Goal: Task Accomplishment & Management: Manage account settings

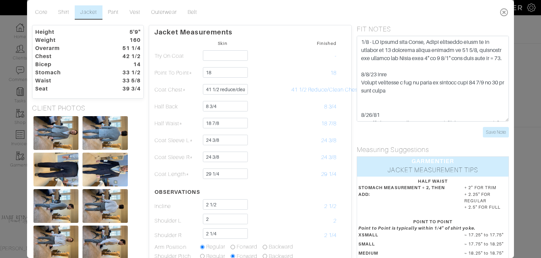
click at [504, 12] on icon at bounding box center [504, 12] width 14 height 14
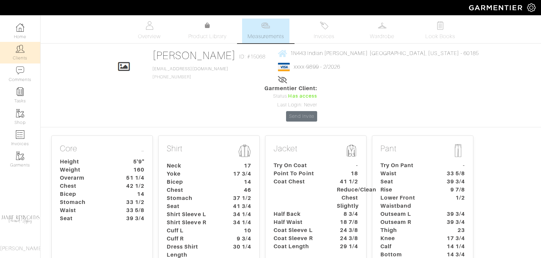
click at [20, 53] on link "Clients" at bounding box center [20, 52] width 40 height 21
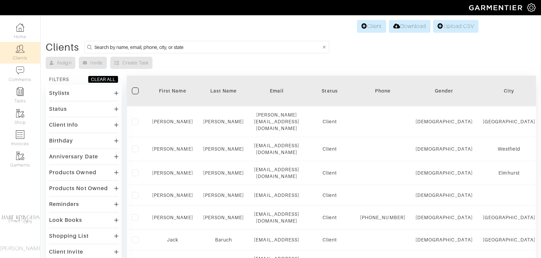
click at [120, 46] on input at bounding box center [207, 47] width 226 height 8
drag, startPoint x: 153, startPoint y: 46, endPoint x: 154, endPoint y: 23, distance: 23.0
click at [153, 46] on input at bounding box center [207, 47] width 226 height 8
type input "phil lator"
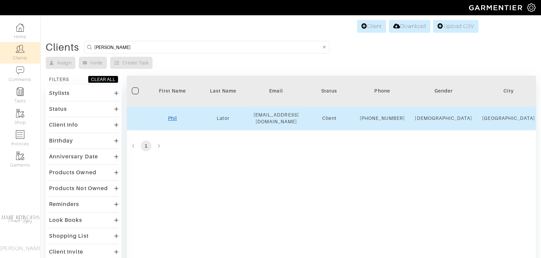
click at [175, 120] on link "Phil" at bounding box center [172, 118] width 9 height 5
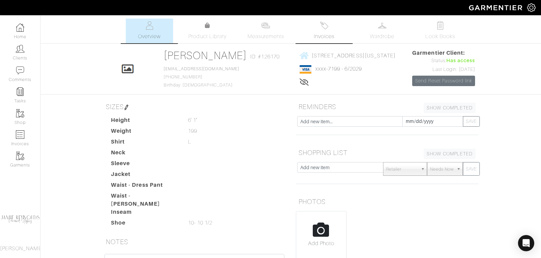
click at [323, 36] on span "Invoices" at bounding box center [324, 36] width 21 height 8
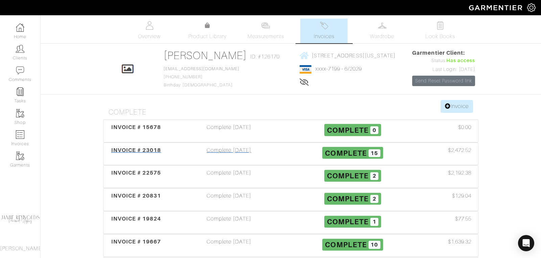
click at [151, 150] on span "INVOICE # 23018" at bounding box center [136, 150] width 50 height 6
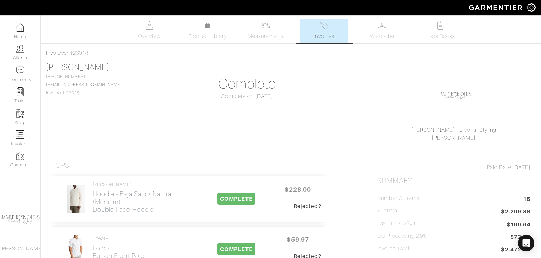
click at [324, 32] on span "Invoices" at bounding box center [324, 36] width 21 height 8
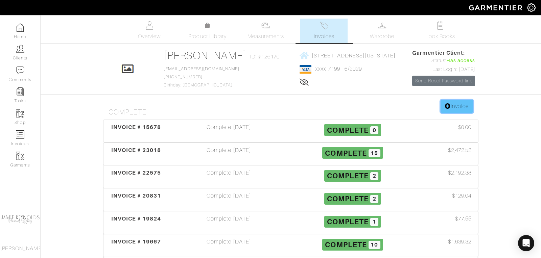
click at [457, 104] on link "Invoice" at bounding box center [456, 106] width 32 height 13
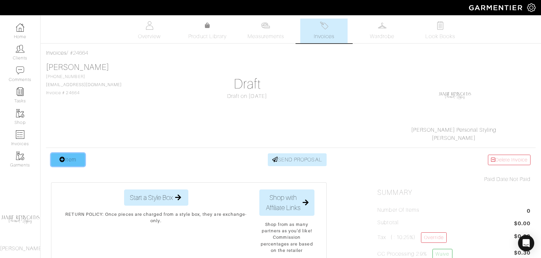
click at [72, 163] on link "Item" at bounding box center [68, 159] width 34 height 13
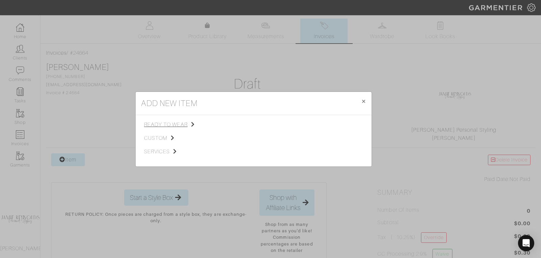
click at [166, 123] on span "ready to wear" at bounding box center [178, 125] width 68 height 8
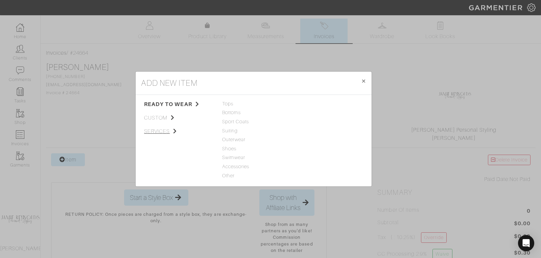
click at [161, 133] on span "services" at bounding box center [178, 131] width 68 height 8
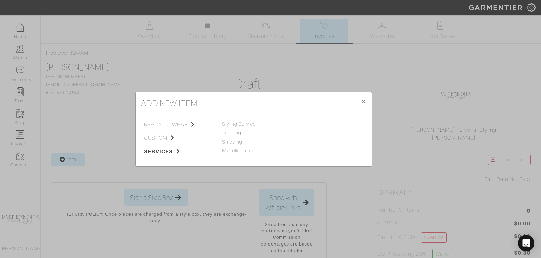
click at [244, 125] on span "Styling Service" at bounding box center [238, 123] width 33 height 5
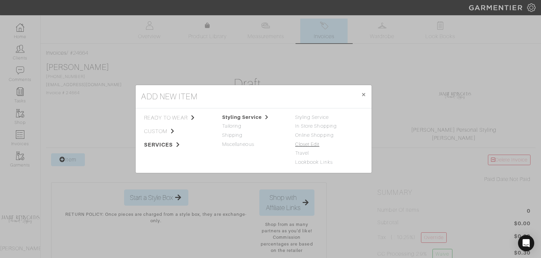
click at [312, 144] on link "Closet Edit" at bounding box center [307, 144] width 24 height 5
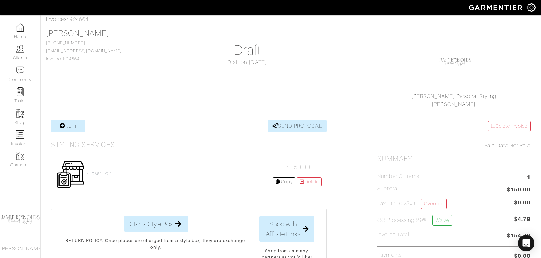
scroll to position [39, 0]
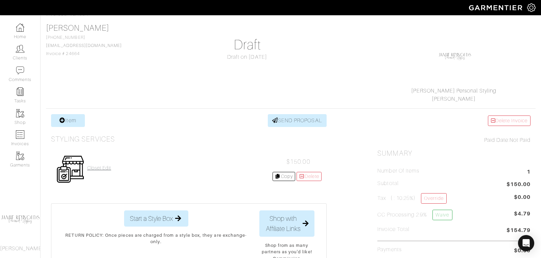
click at [101, 165] on h4 "Closet Edit" at bounding box center [99, 168] width 24 height 6
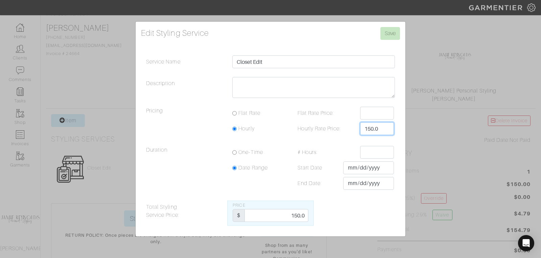
click at [378, 128] on input "150.0" at bounding box center [377, 128] width 34 height 13
type input "450"
click at [300, 216] on input "150.0" at bounding box center [276, 215] width 64 height 13
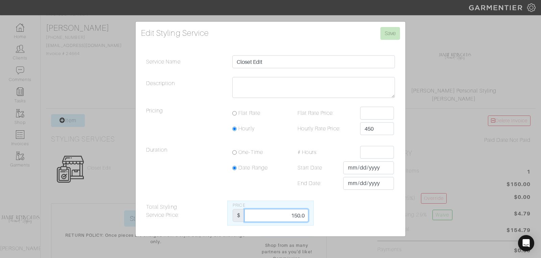
click at [300, 216] on input "150.0" at bounding box center [276, 215] width 64 height 13
type input "450"
click at [375, 126] on input "450" at bounding box center [377, 128] width 34 height 13
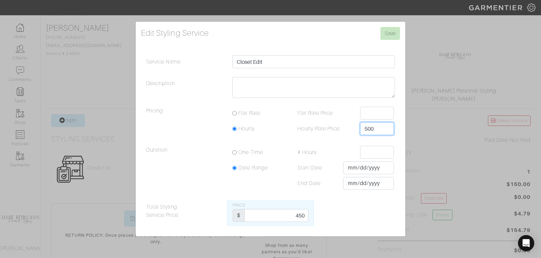
type input "500"
click at [296, 219] on input "450" at bounding box center [276, 215] width 64 height 13
type input "500"
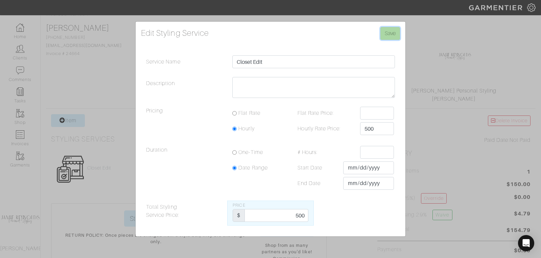
click at [392, 38] on input "Save" at bounding box center [390, 33] width 20 height 13
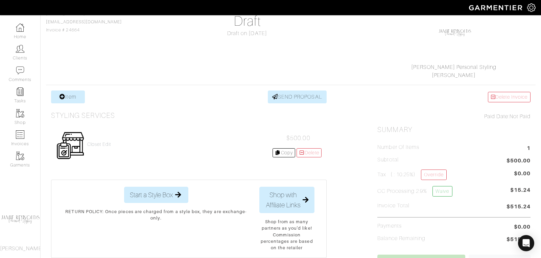
scroll to position [65, 0]
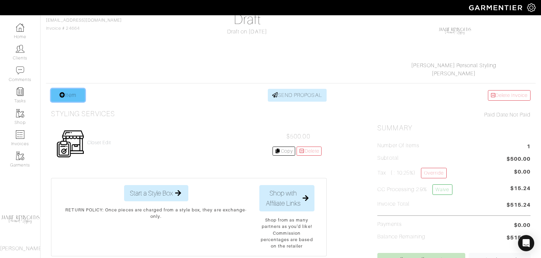
click at [75, 96] on link "Item" at bounding box center [68, 95] width 34 height 13
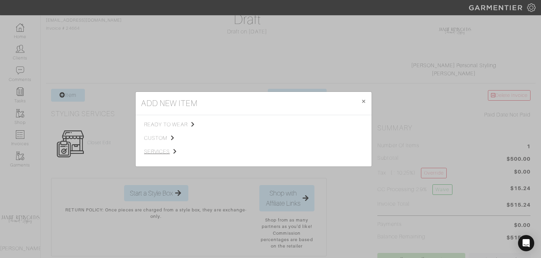
click at [158, 152] on span "services" at bounding box center [178, 152] width 68 height 8
click at [239, 151] on link "Miscellaneous" at bounding box center [238, 150] width 32 height 5
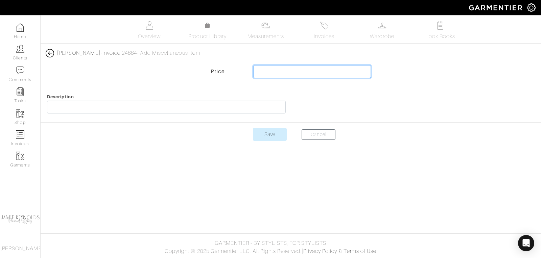
click at [274, 73] on input "text" at bounding box center [312, 71] width 118 height 13
type input "-323.03"
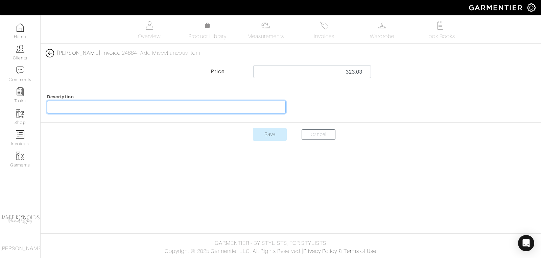
click at [108, 109] on input "text" at bounding box center [166, 107] width 239 height 13
type input "Polo and Knit Return"
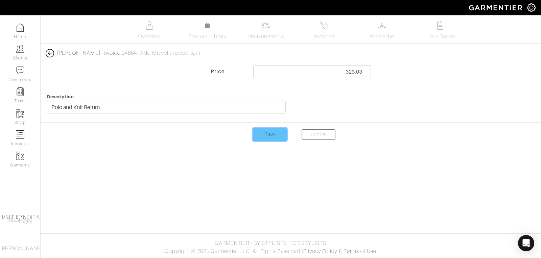
click at [272, 133] on input "Save" at bounding box center [270, 134] width 34 height 13
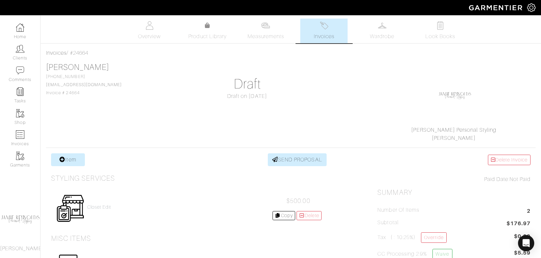
click at [329, 31] on link "Invoices" at bounding box center [323, 31] width 47 height 25
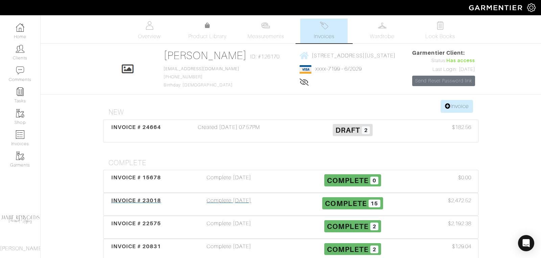
click at [130, 197] on span "INVOICE # 23018" at bounding box center [136, 200] width 50 height 6
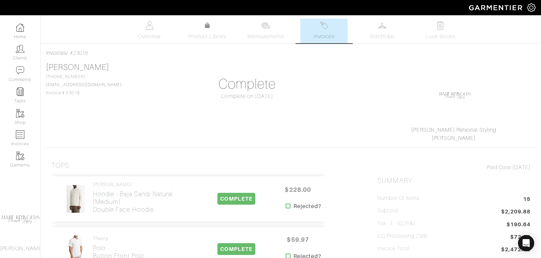
click at [321, 34] on span "Invoices" at bounding box center [324, 36] width 21 height 8
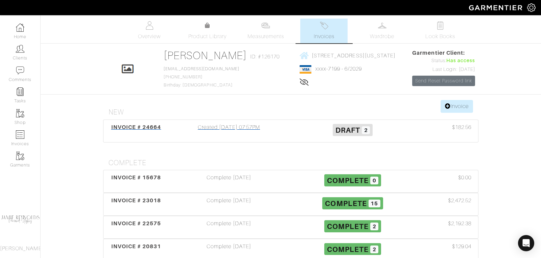
click at [145, 126] on span "INVOICE # 24664" at bounding box center [136, 127] width 50 height 6
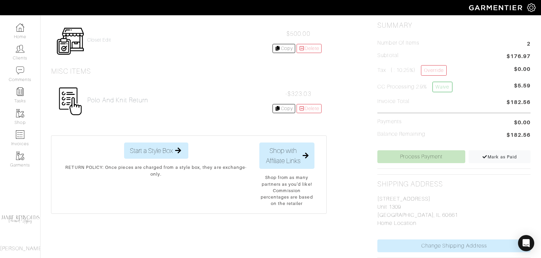
scroll to position [166, 0]
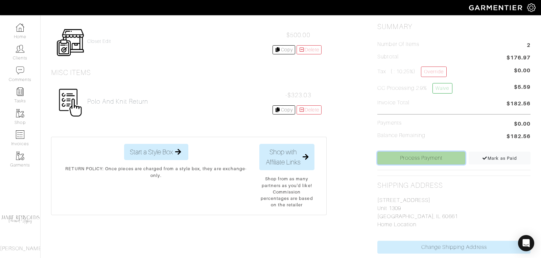
click at [425, 157] on link "Process Payment" at bounding box center [421, 158] width 88 height 13
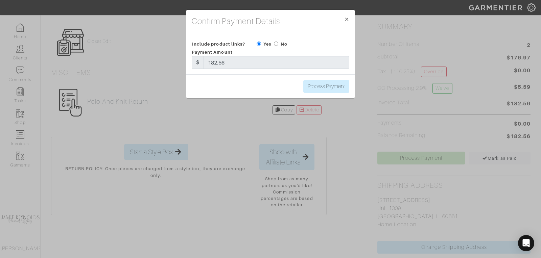
click at [276, 42] on input "radio" at bounding box center [276, 44] width 4 height 4
radio input "true"
click at [321, 89] on input "Process Payment" at bounding box center [326, 86] width 46 height 13
type input "Process Payment"
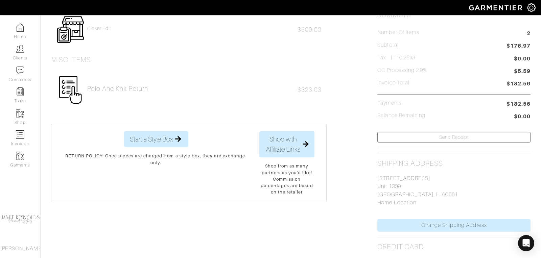
scroll to position [0, 0]
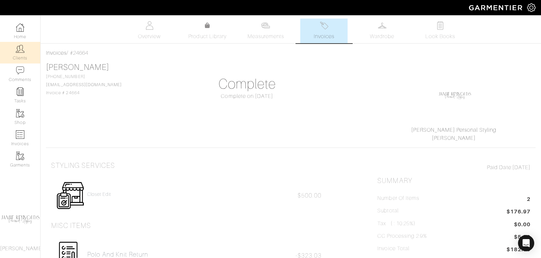
click at [16, 56] on link "Clients" at bounding box center [20, 52] width 40 height 21
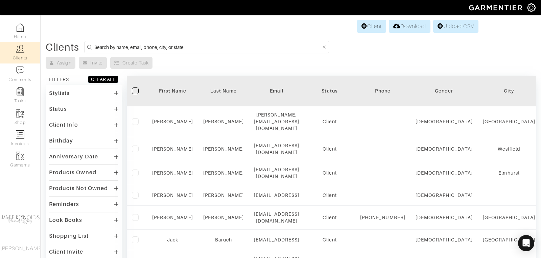
click at [175, 45] on input at bounding box center [207, 47] width 226 height 8
type input "lynette"
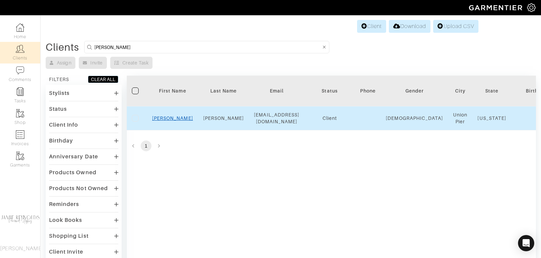
click at [175, 116] on link "Lynette" at bounding box center [172, 118] width 41 height 5
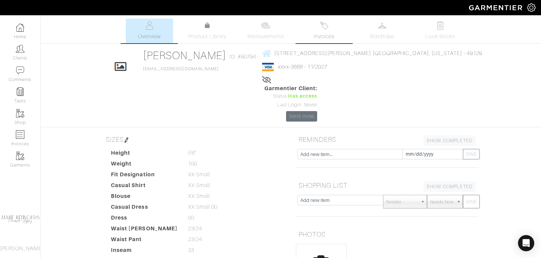
click at [325, 31] on link "Invoices" at bounding box center [323, 31] width 47 height 25
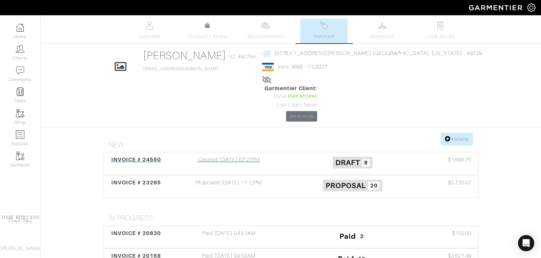
click at [142, 156] on span "INVOICE # 24550" at bounding box center [136, 159] width 50 height 6
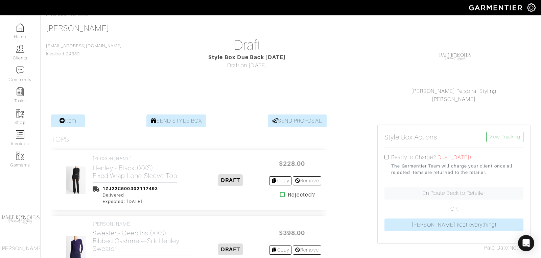
scroll to position [100, 0]
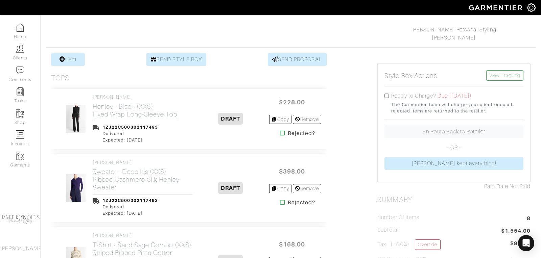
click at [387, 95] on input "checkbox" at bounding box center [386, 96] width 4 height 4
checkbox input "true"
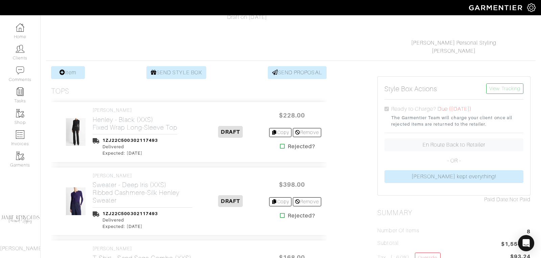
scroll to position [98, 0]
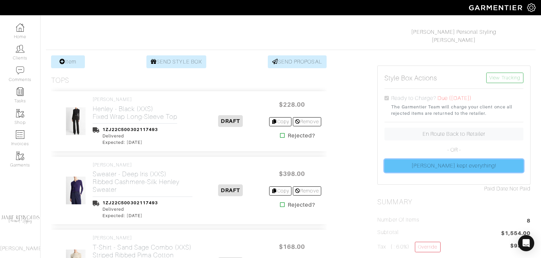
click at [442, 166] on link "[PERSON_NAME] kept everything!" at bounding box center [453, 165] width 139 height 13
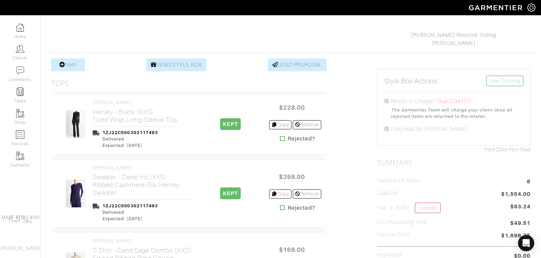
scroll to position [96, 0]
